Goal: Check status: Check status

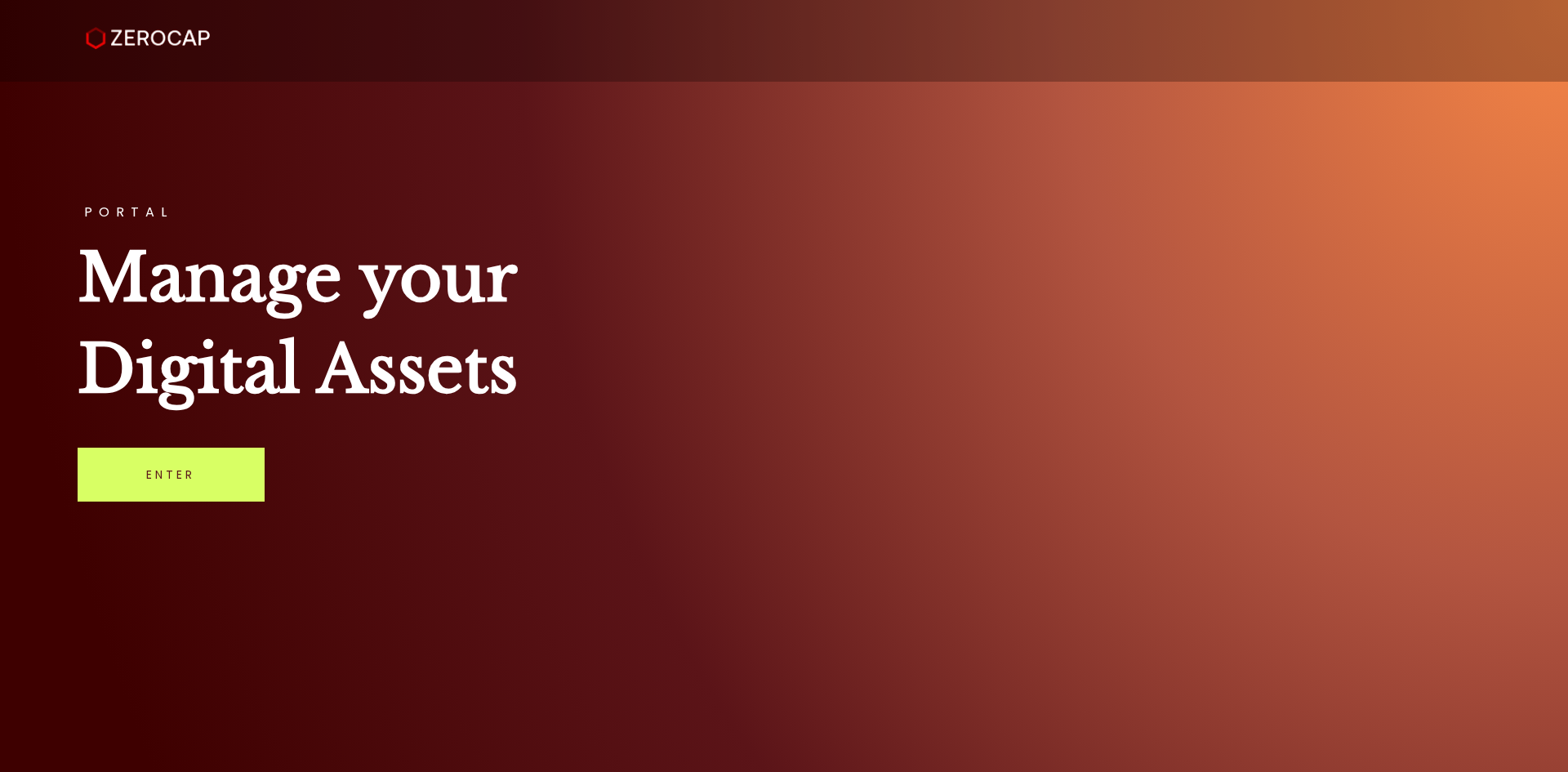
click at [209, 504] on div "PORTAL Manage your Digital Assets Enter" at bounding box center [784, 386] width 1568 height 772
click at [209, 476] on link "Enter" at bounding box center [172, 475] width 187 height 54
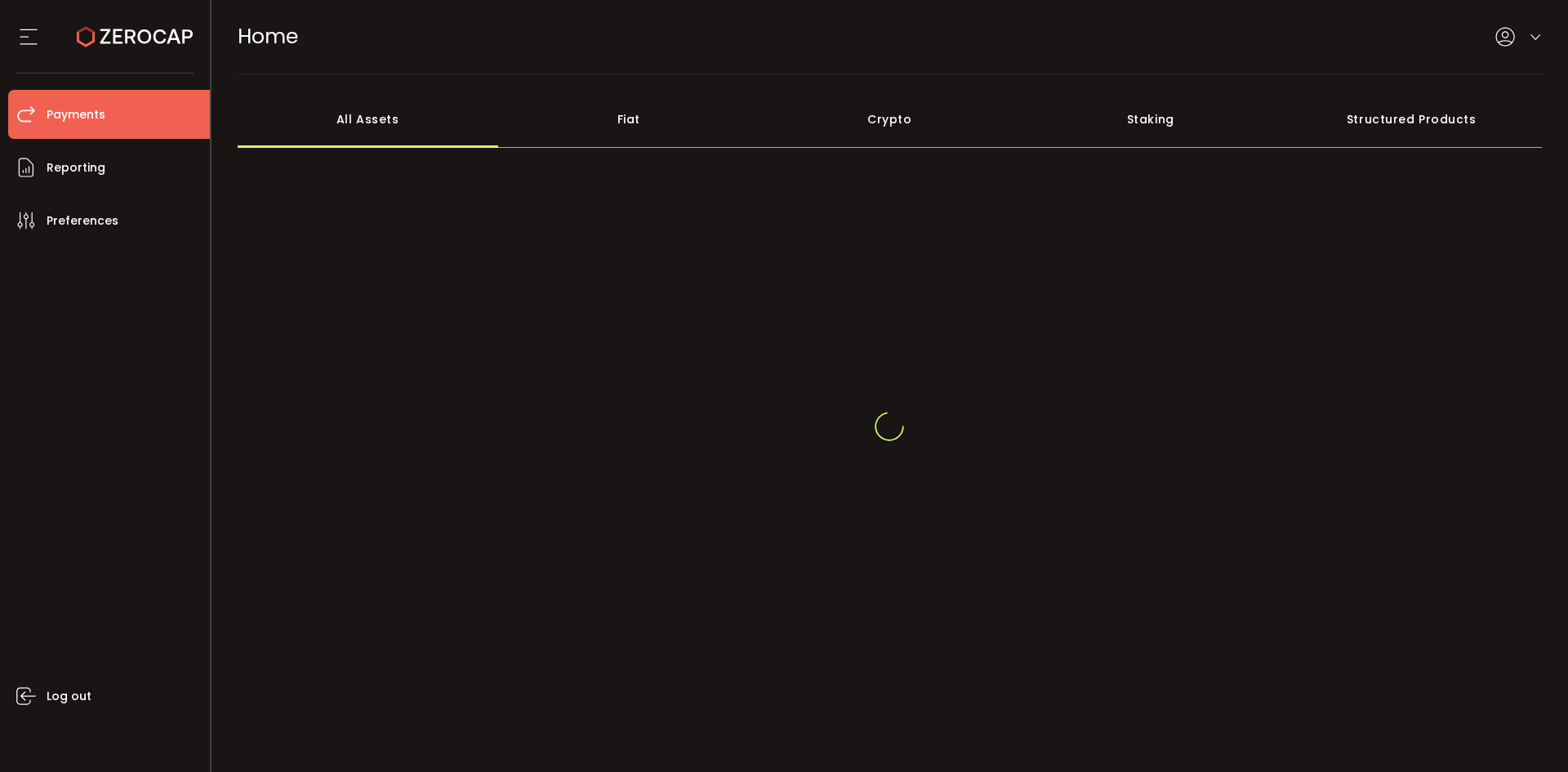
click at [64, 100] on li "Payments" at bounding box center [109, 115] width 201 height 49
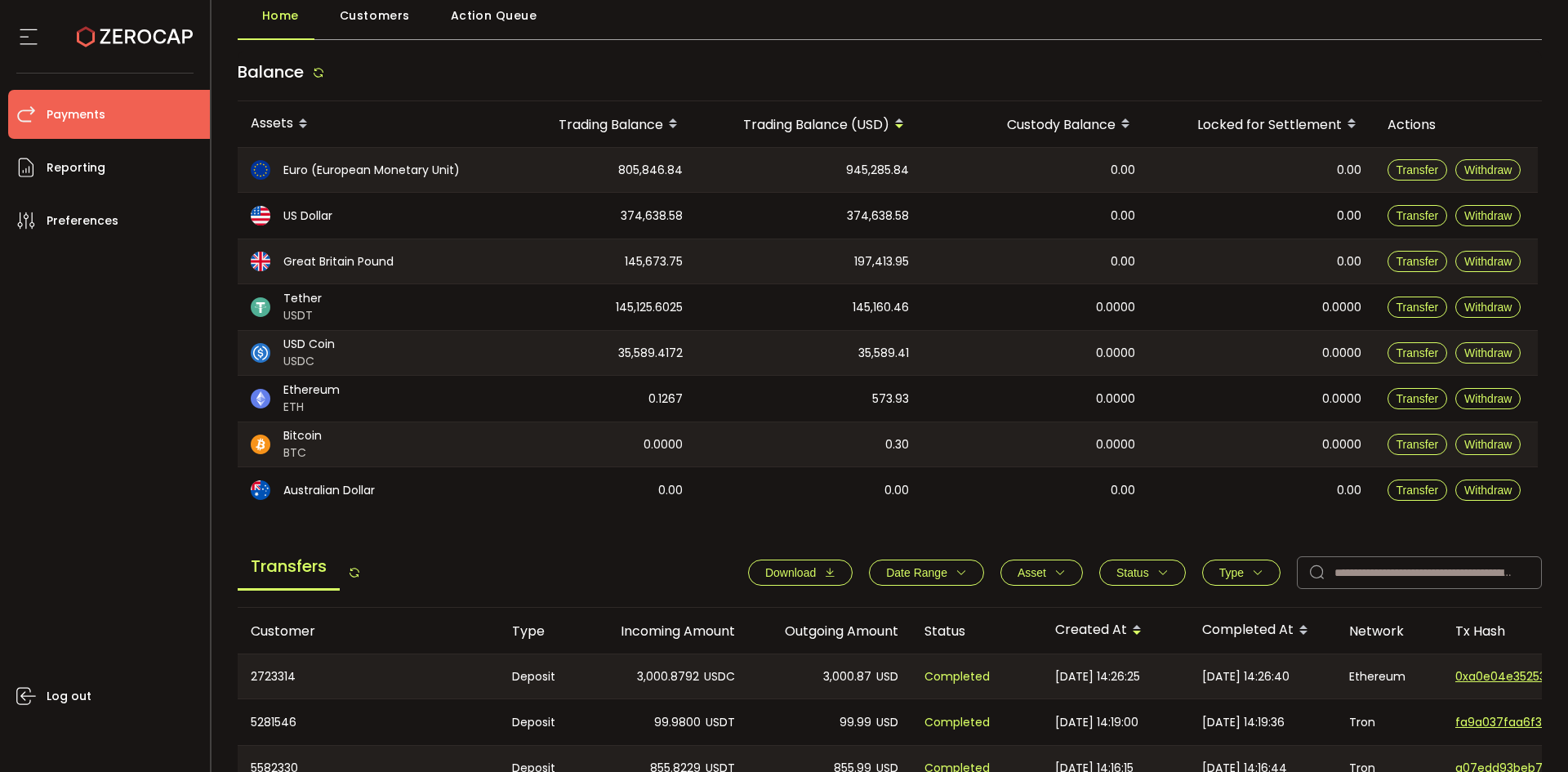
scroll to position [327, 0]
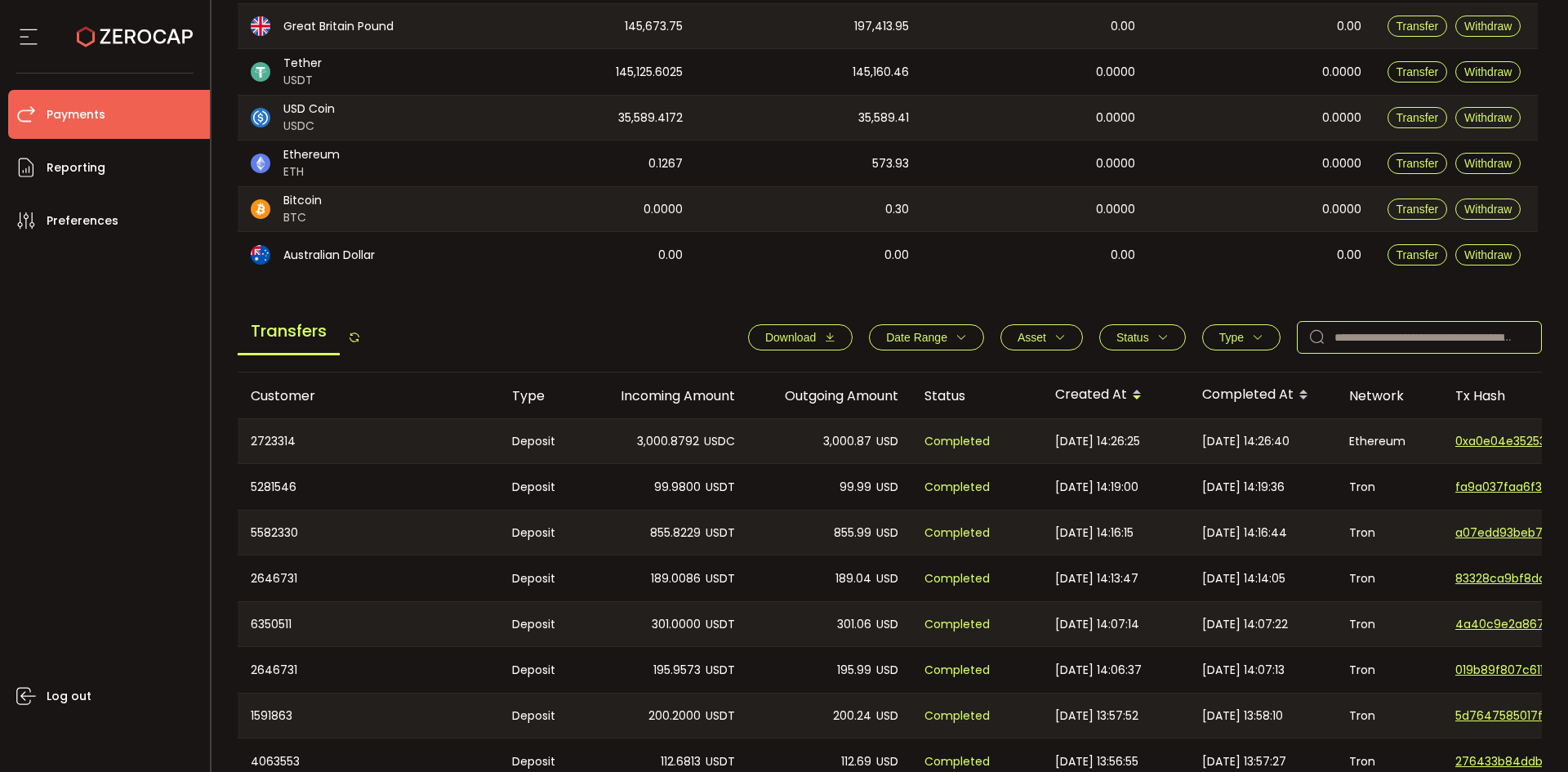
click at [1428, 344] on input "text" at bounding box center [1419, 337] width 245 height 33
click at [1424, 343] on input "text" at bounding box center [1419, 337] width 245 height 33
paste input "********"
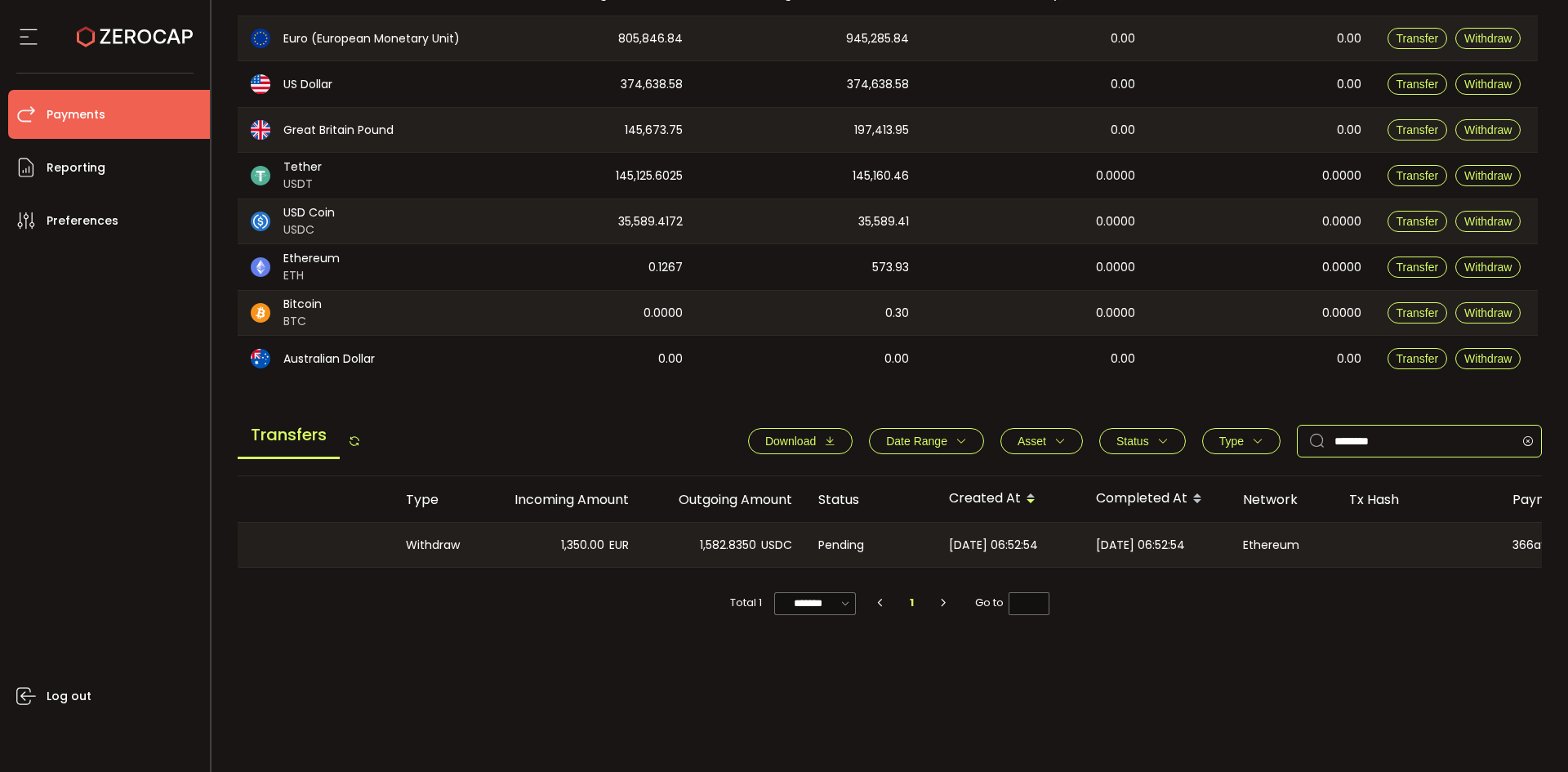
scroll to position [0, 419]
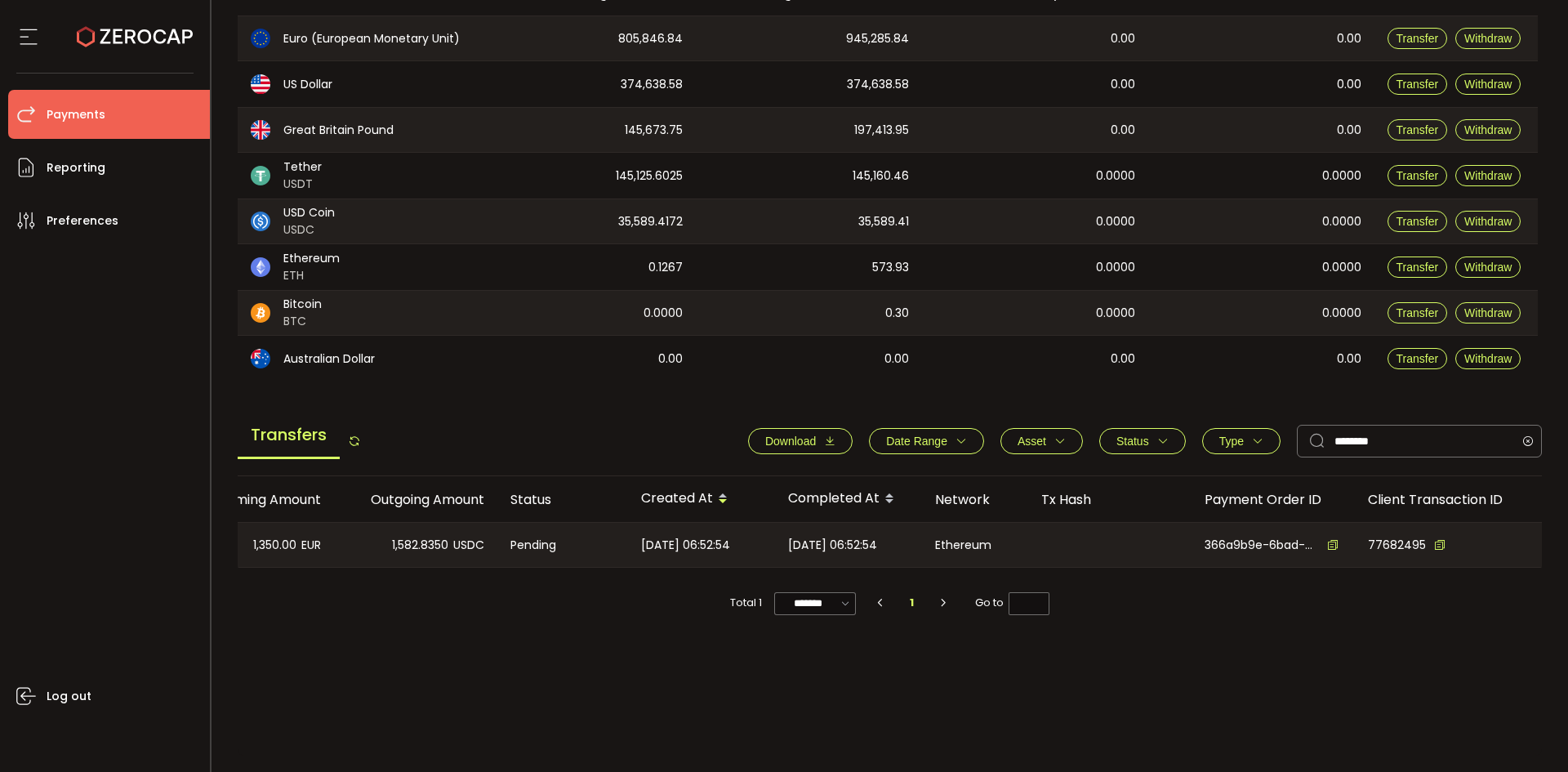
click at [1327, 541] on icon at bounding box center [1333, 545] width 12 height 12
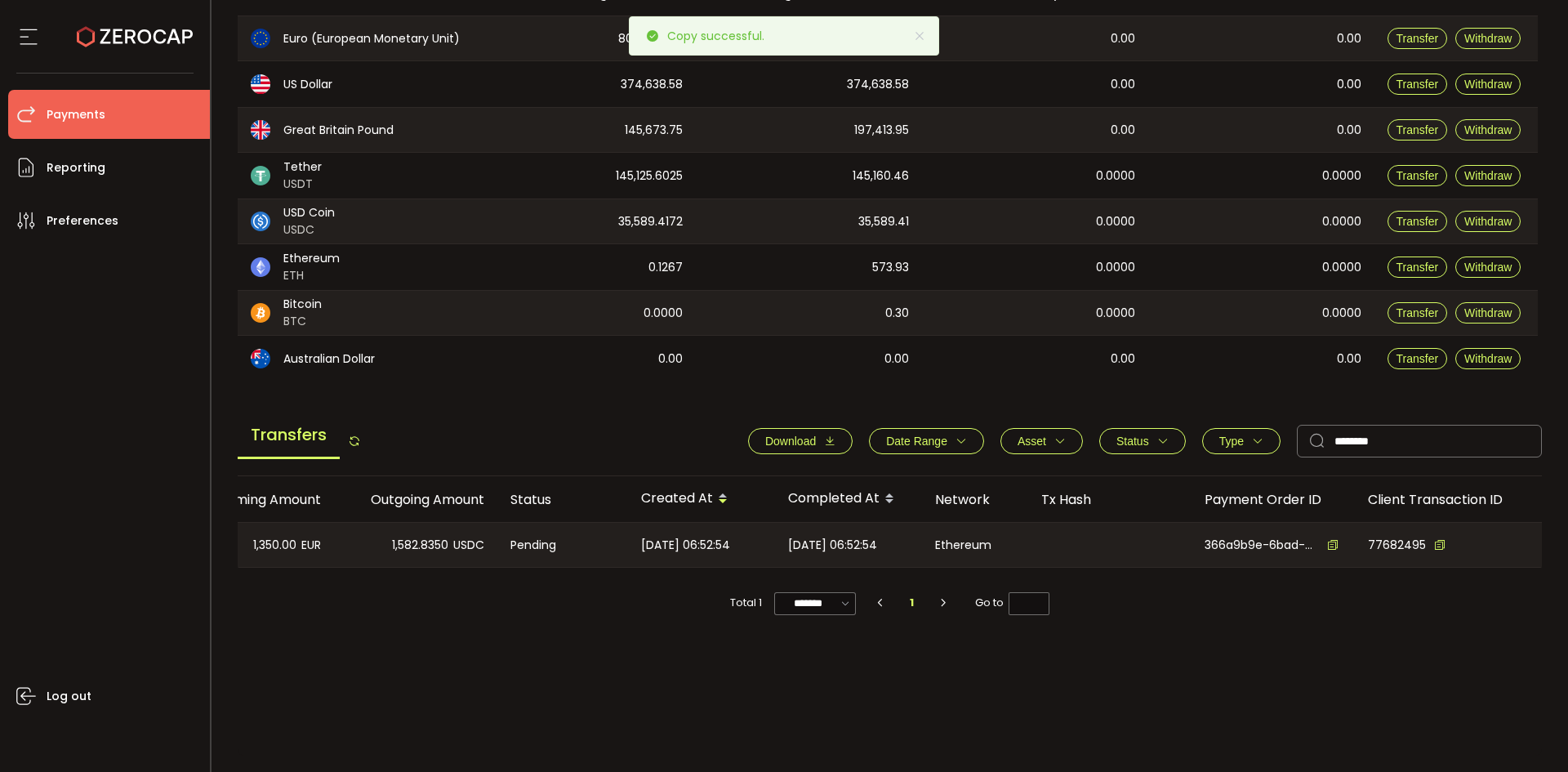
click at [861, 552] on span "2025-09-15 06:52:54" at bounding box center [833, 545] width 89 height 19
click at [1327, 542] on icon at bounding box center [1333, 545] width 12 height 12
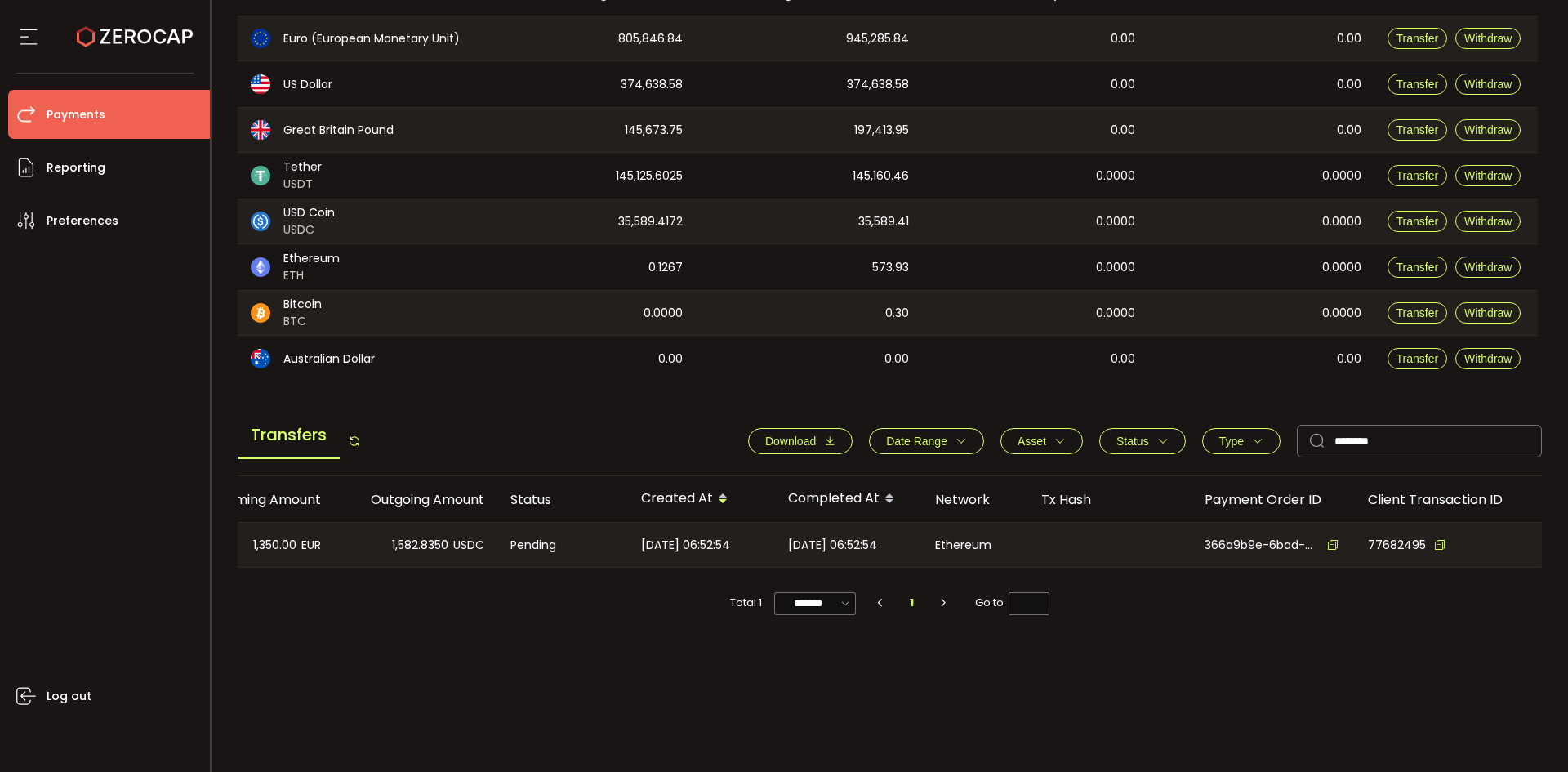
click at [1329, 543] on icon at bounding box center [1333, 545] width 12 height 12
click at [1434, 543] on icon at bounding box center [1440, 545] width 12 height 12
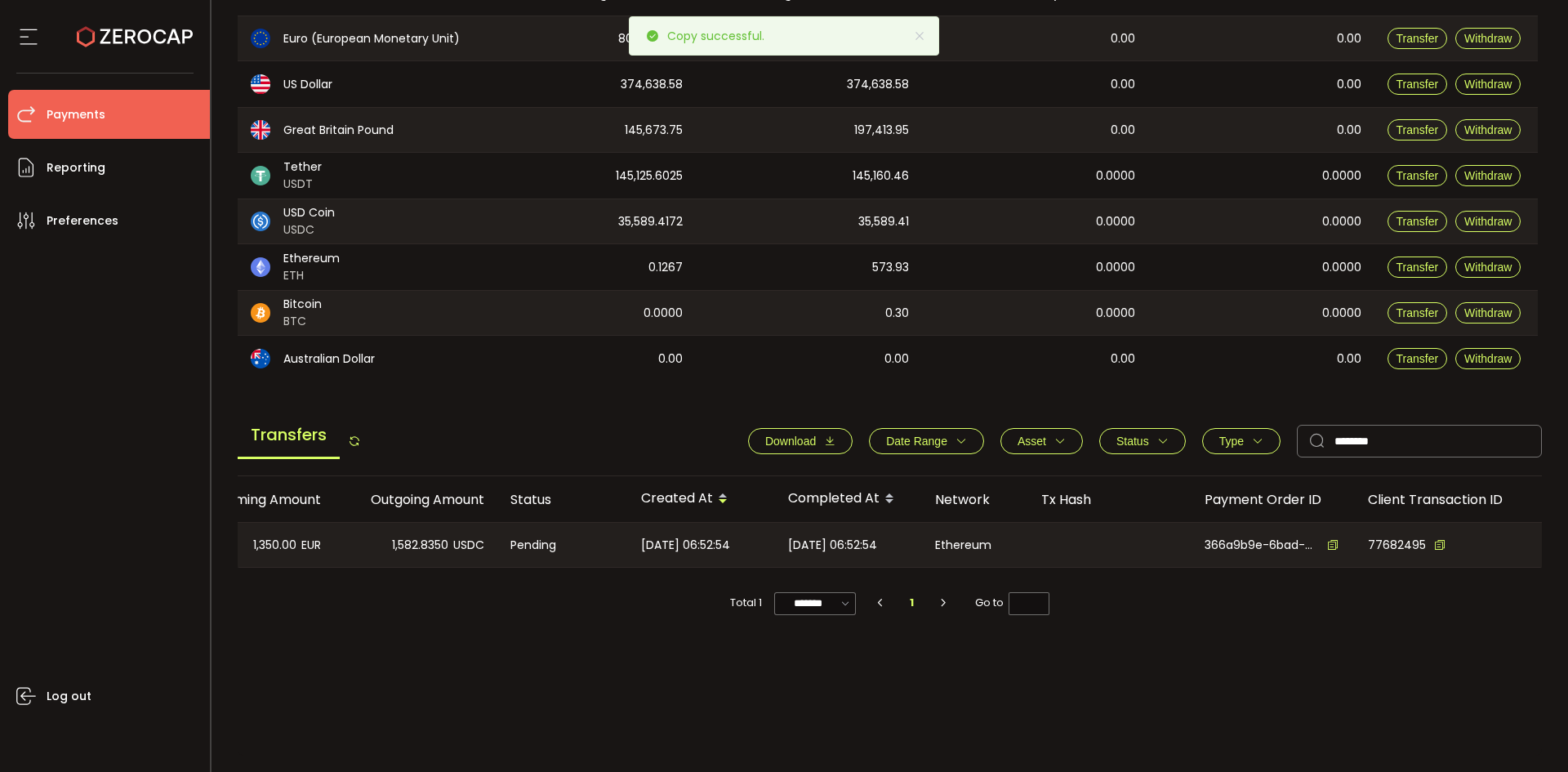
drag, startPoint x: 1334, startPoint y: 567, endPoint x: 1390, endPoint y: 564, distance: 56.1
click at [1390, 564] on tr "6400635 Withdraw 1,350.00 EUR 1,582.8350 USDC Pending 2025-09-15 06:52:54 2025-…" at bounding box center [683, 545] width 1719 height 45
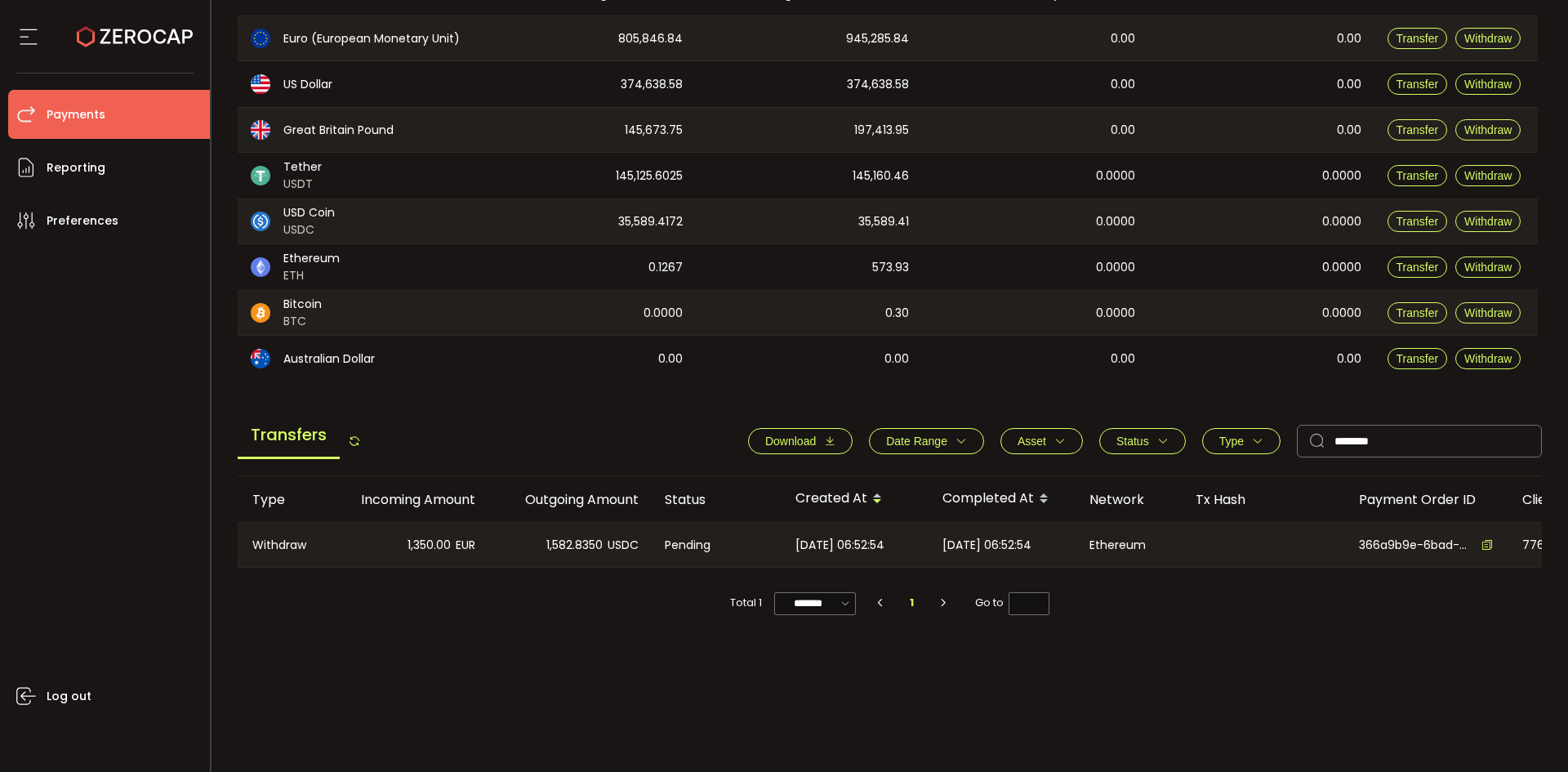
scroll to position [0, 0]
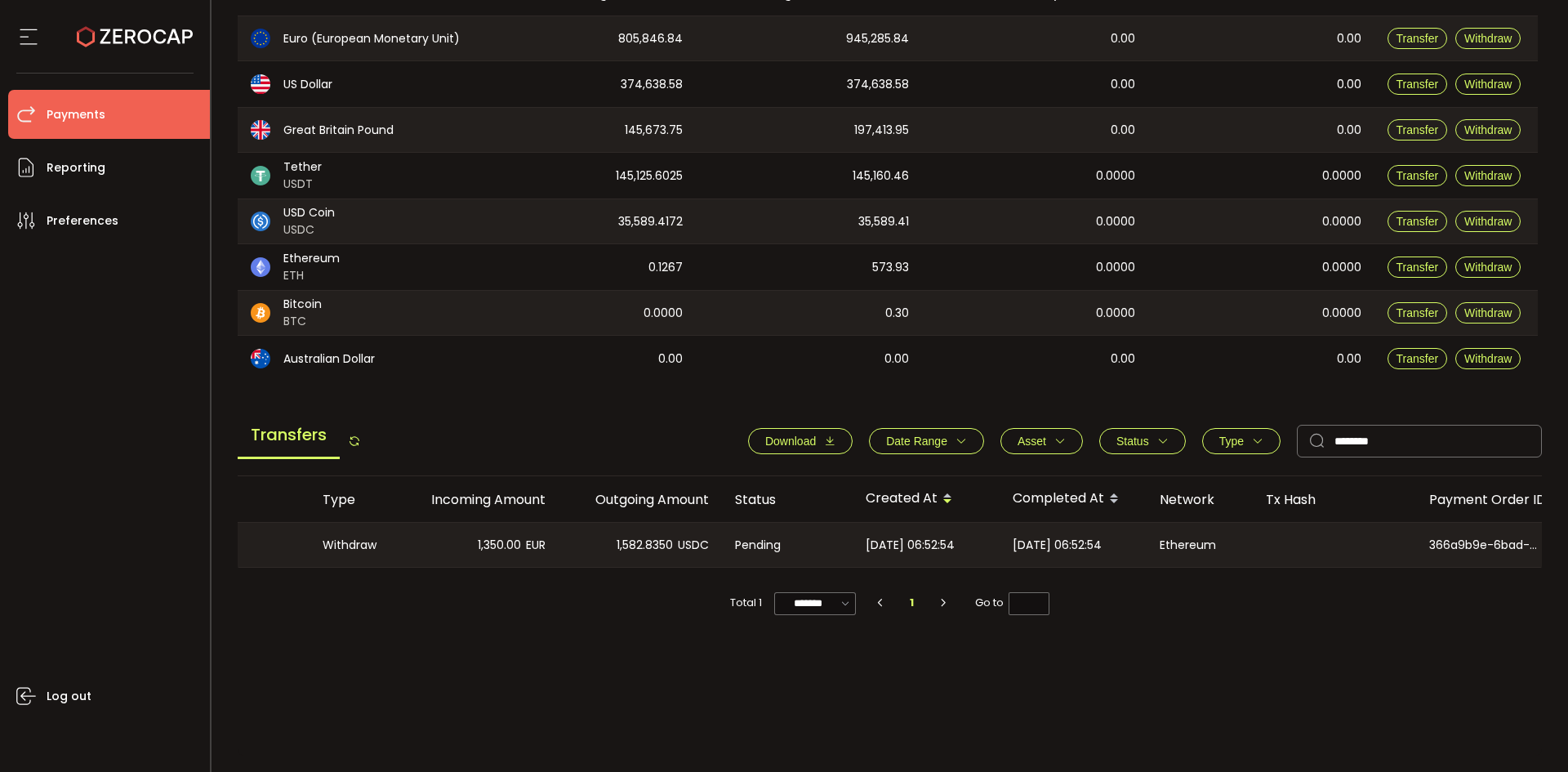
click at [388, 630] on div "Customer Type Incoming Amount Outgoing Amount Status Created At Completed At Ne…" at bounding box center [890, 615] width 1305 height 279
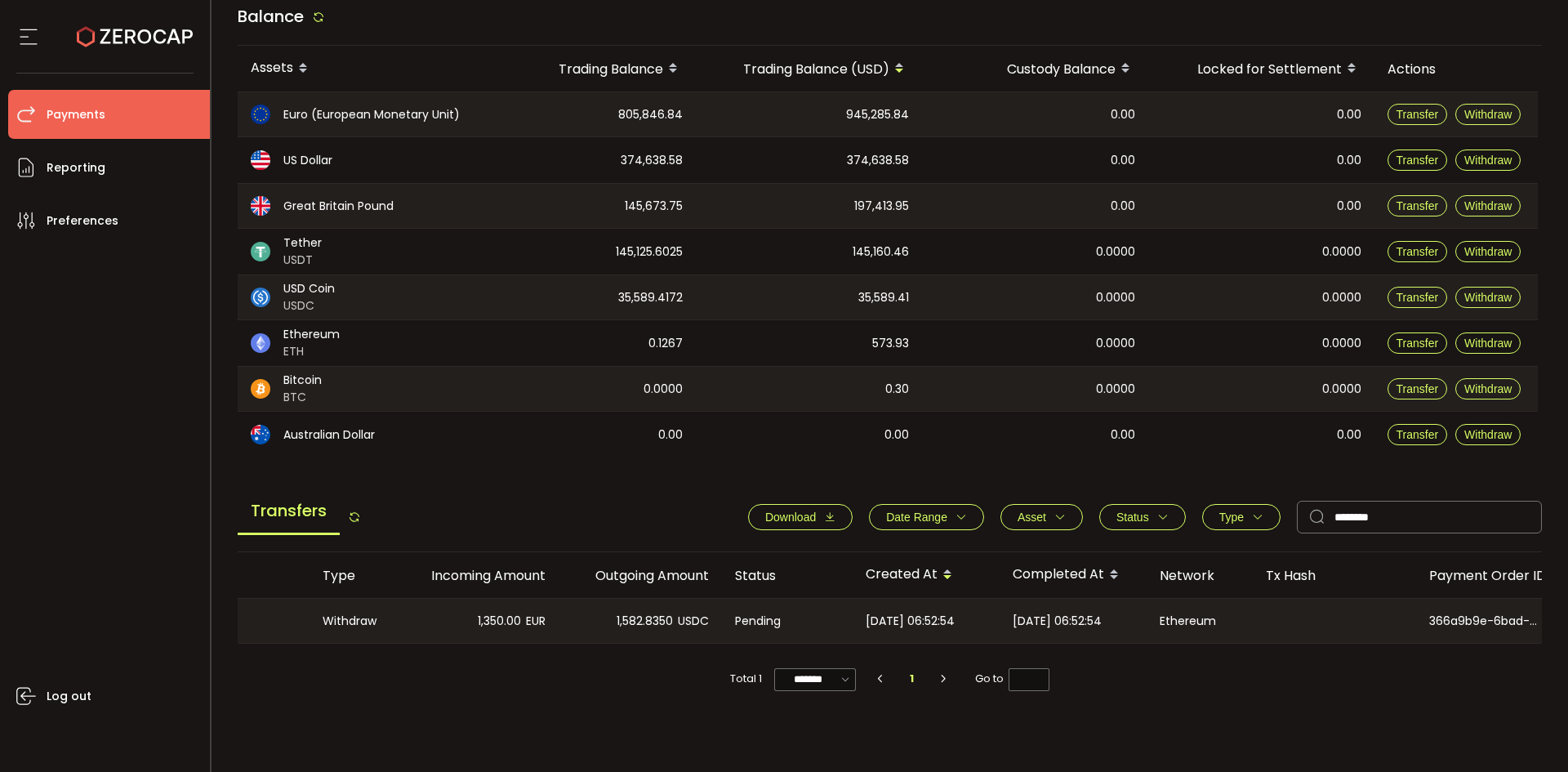
scroll to position [223, 0]
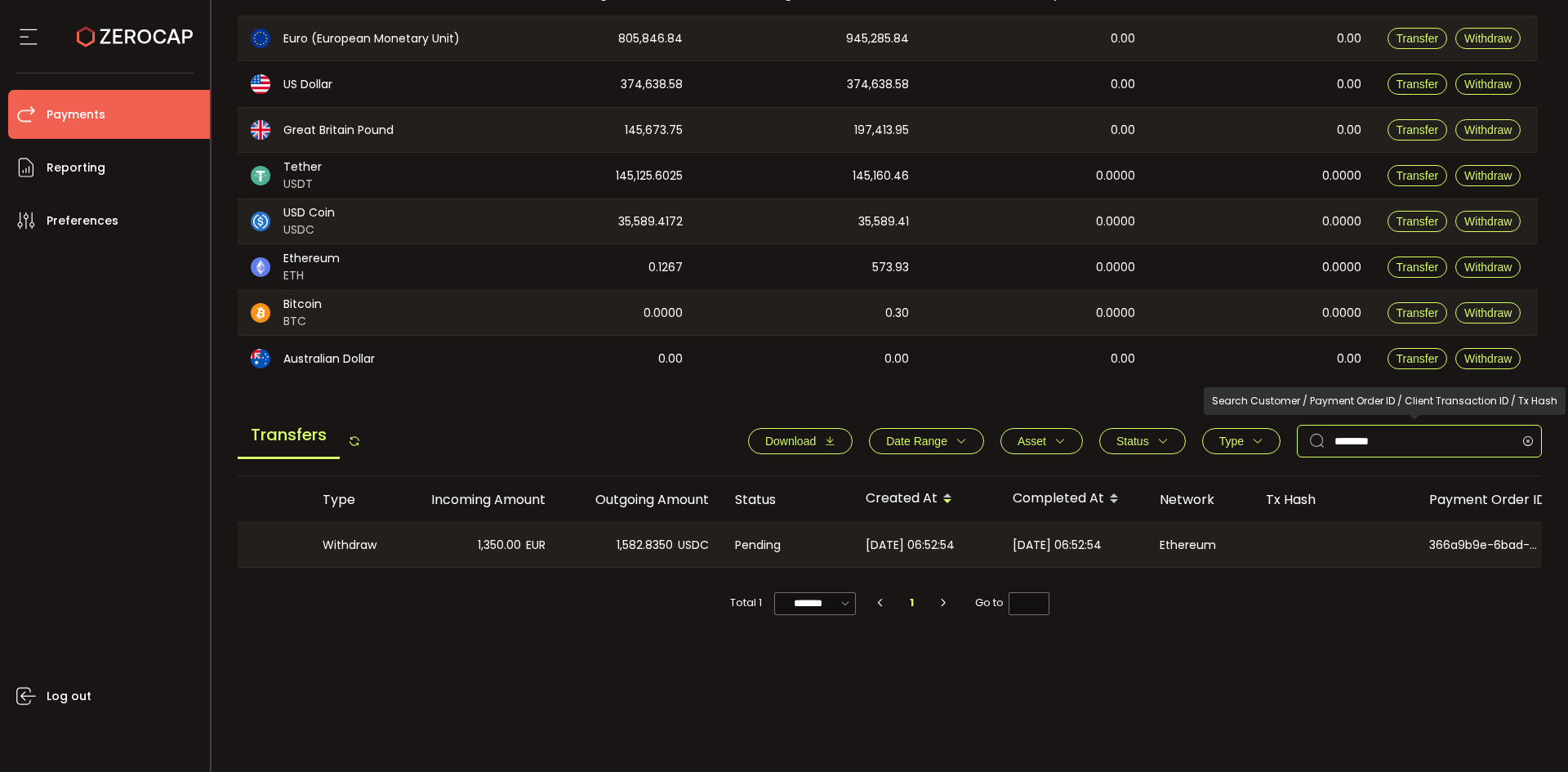
click at [1400, 447] on input "********" at bounding box center [1419, 440] width 245 height 33
drag, startPoint x: 1402, startPoint y: 444, endPoint x: 1272, endPoint y: 430, distance: 130.8
click at [1272, 430] on div "Download Date Range - Asset BTC ETH EUR GBP USD USDC USDT Clear Apply Status Ap…" at bounding box center [1137, 440] width 810 height 33
paste input "text"
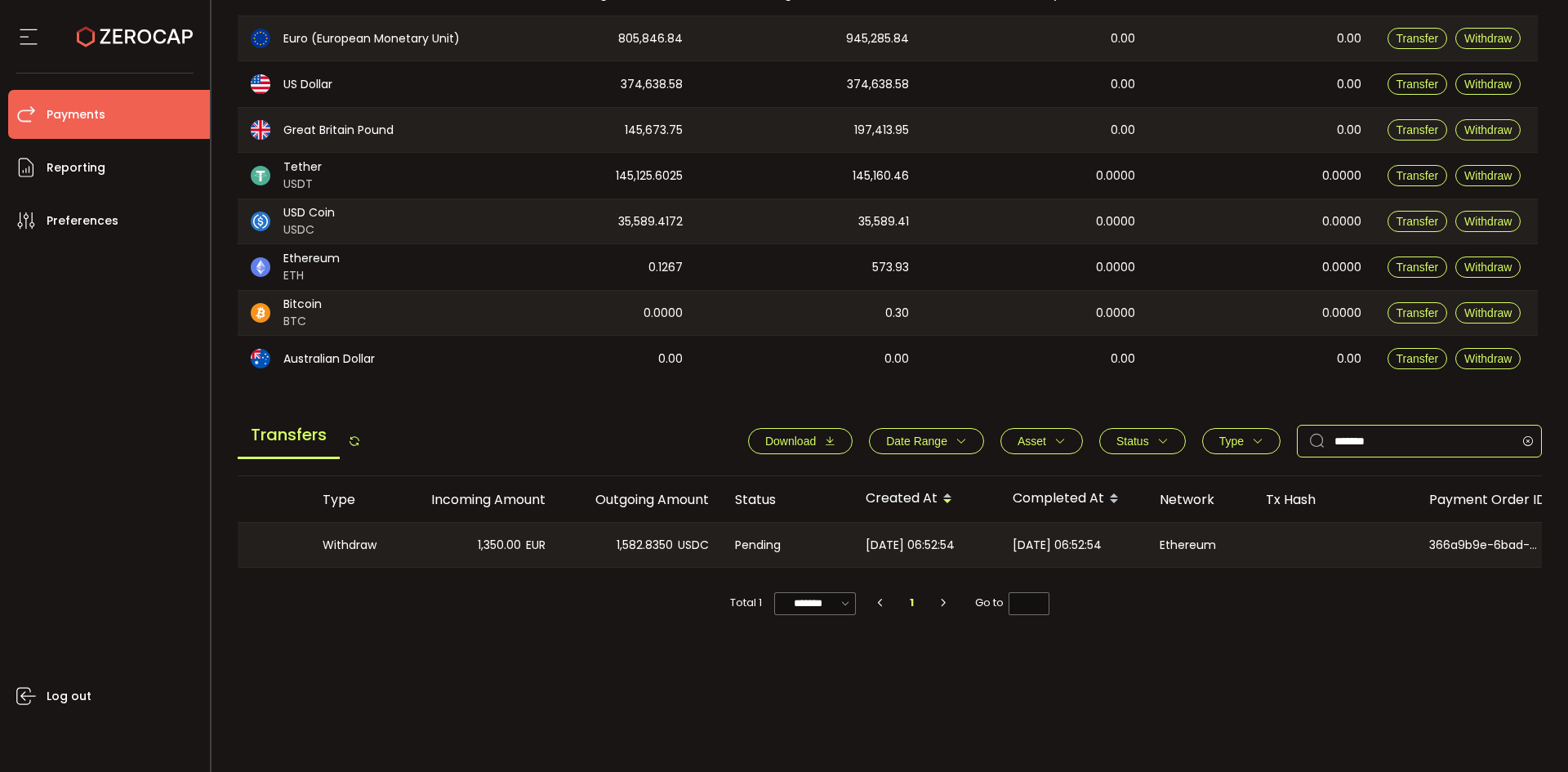
type input "*******"
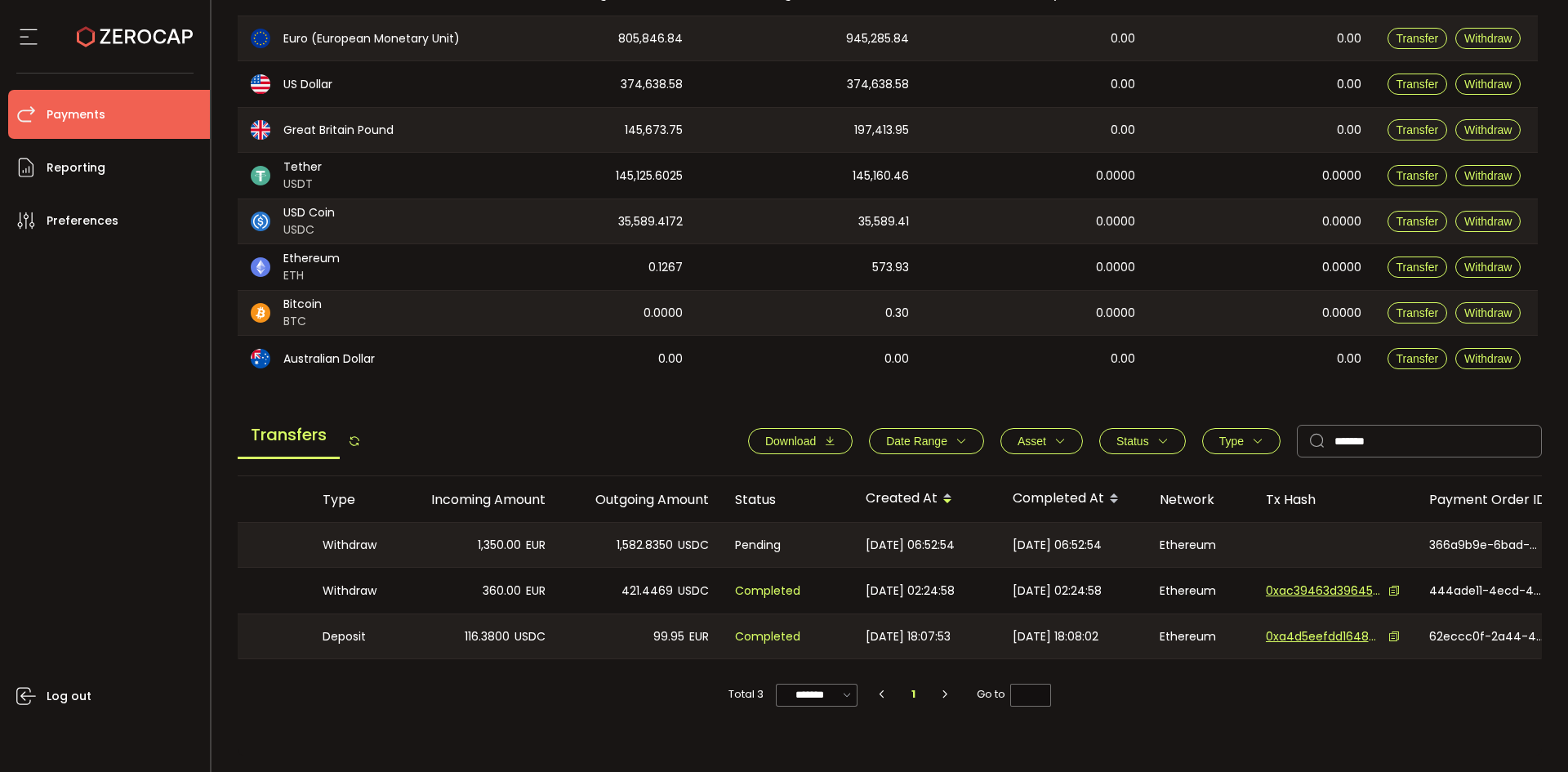
drag, startPoint x: 571, startPoint y: 664, endPoint x: 874, endPoint y: 658, distance: 303.1
click at [874, 658] on div "Customer Type Incoming Amount Outgoing Amount Status Created At Completed At Ne…" at bounding box center [890, 594] width 1305 height 238
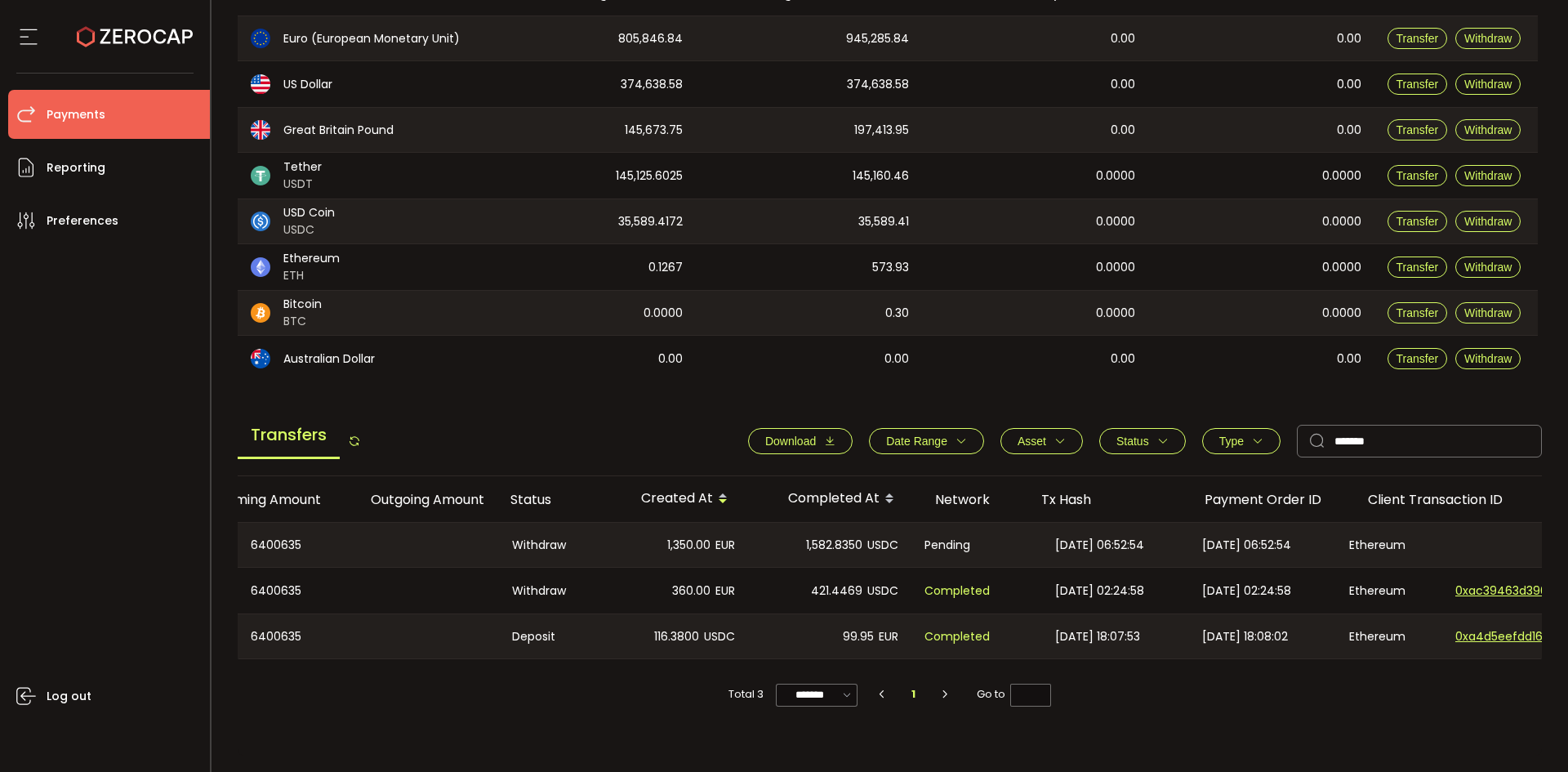
scroll to position [0, 0]
click at [509, 714] on div "Total 3 ******* 10/page 20/page 50/page 100/page 1 Go to *" at bounding box center [890, 686] width 1305 height 54
click at [617, 709] on div "Total 3 ******* 10/page 20/page 50/page 100/page 1 Go to *" at bounding box center [890, 686] width 1305 height 54
